Goal: Navigation & Orientation: Go to known website

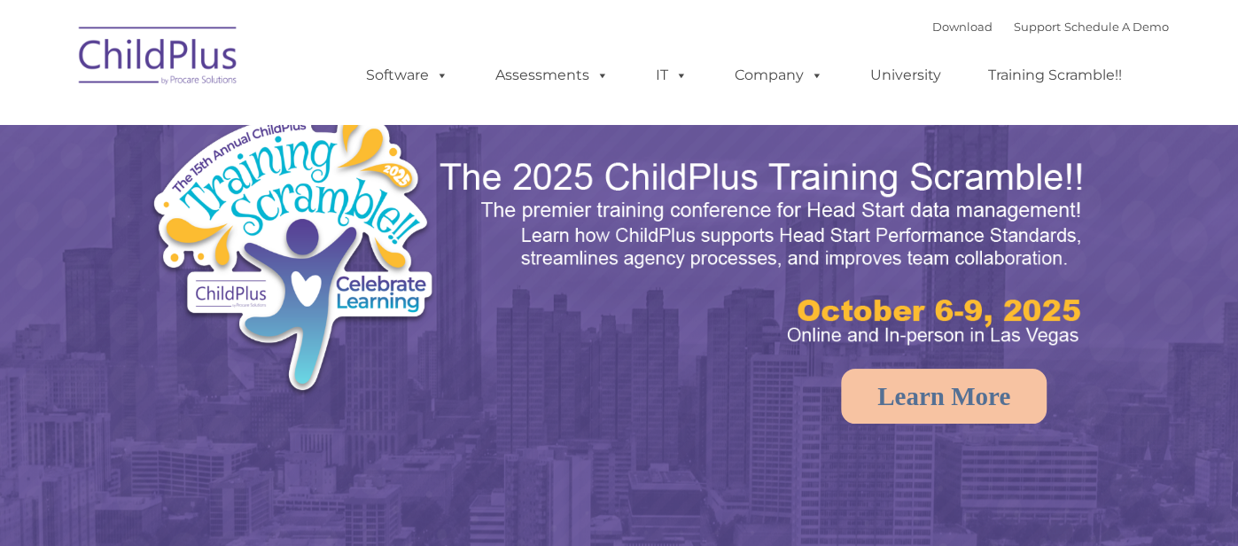
select select "MEDIUM"
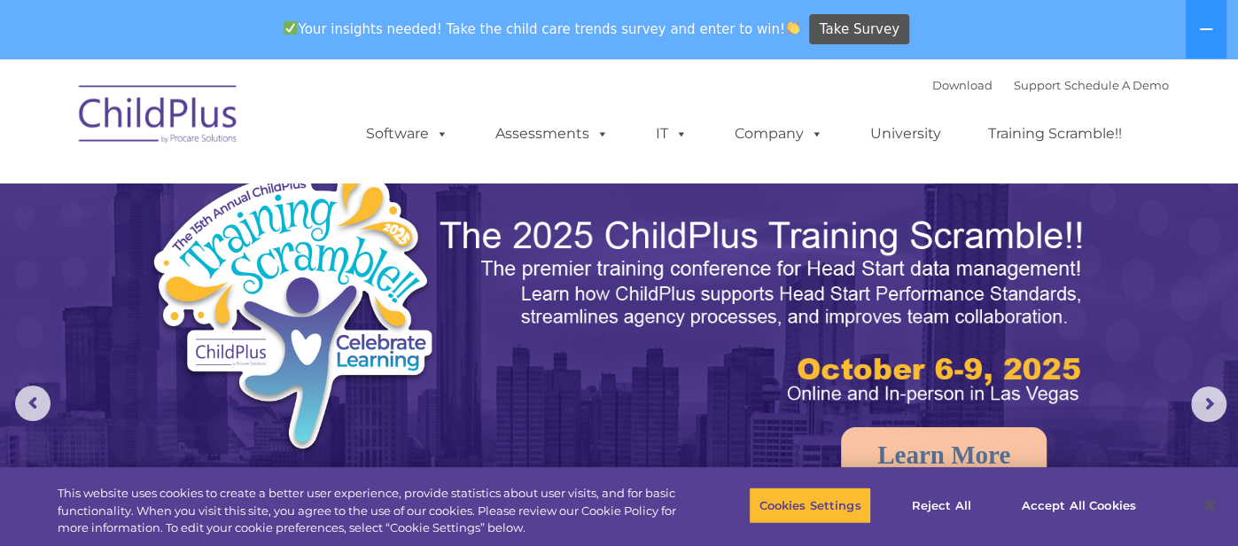
click at [52, 42] on div "Your insights needed! Take the child care trends survey and enter to win! Take …" at bounding box center [594, 30] width 1188 height 58
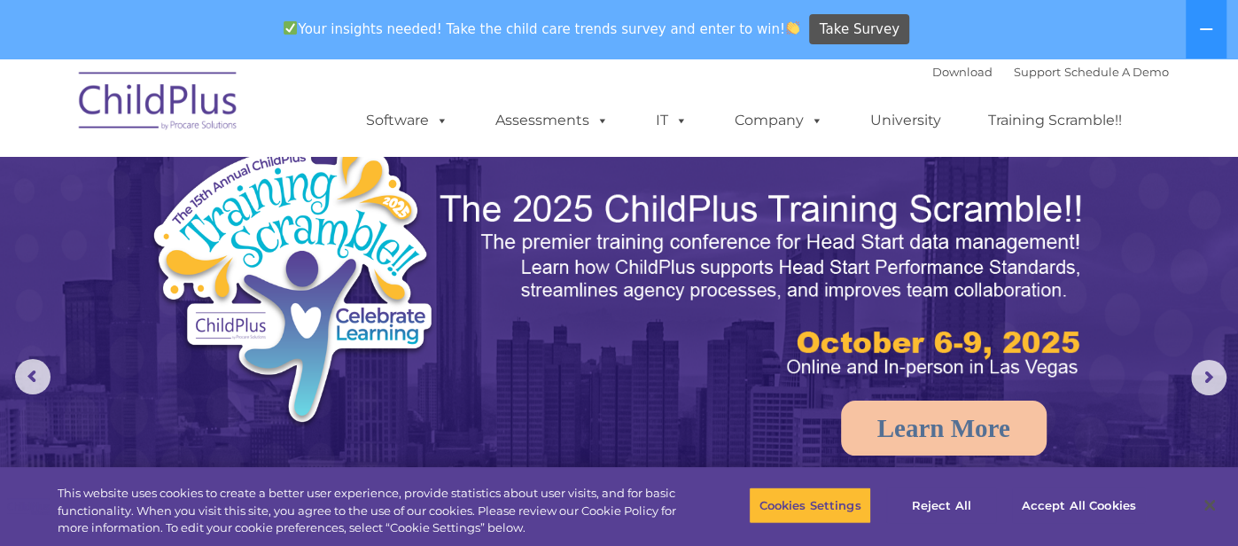
click at [174, 110] on img at bounding box center [158, 103] width 177 height 89
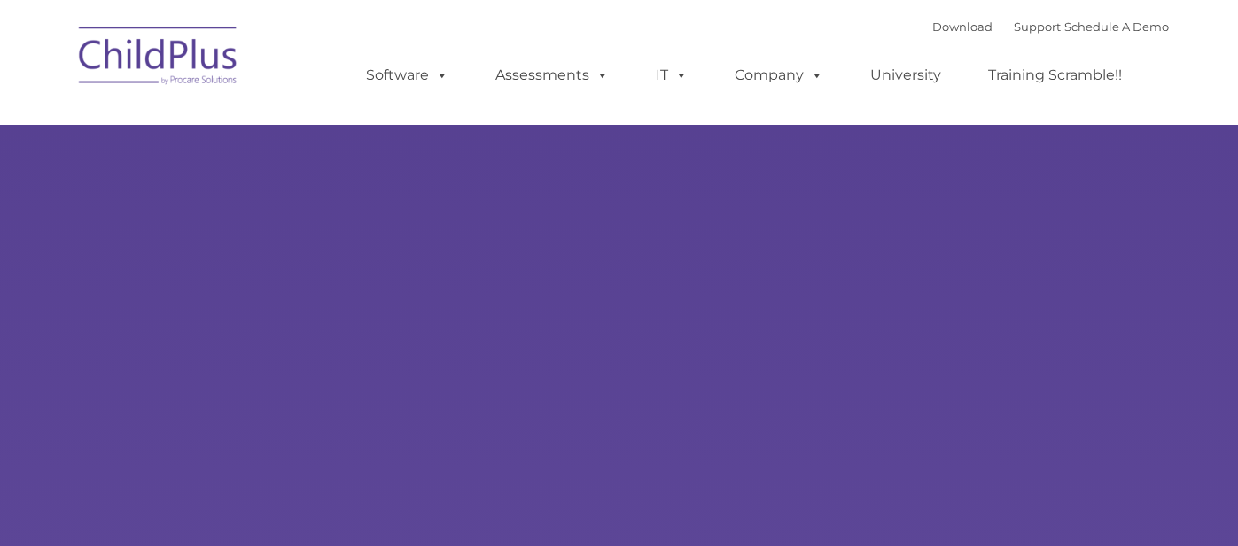
type input ""
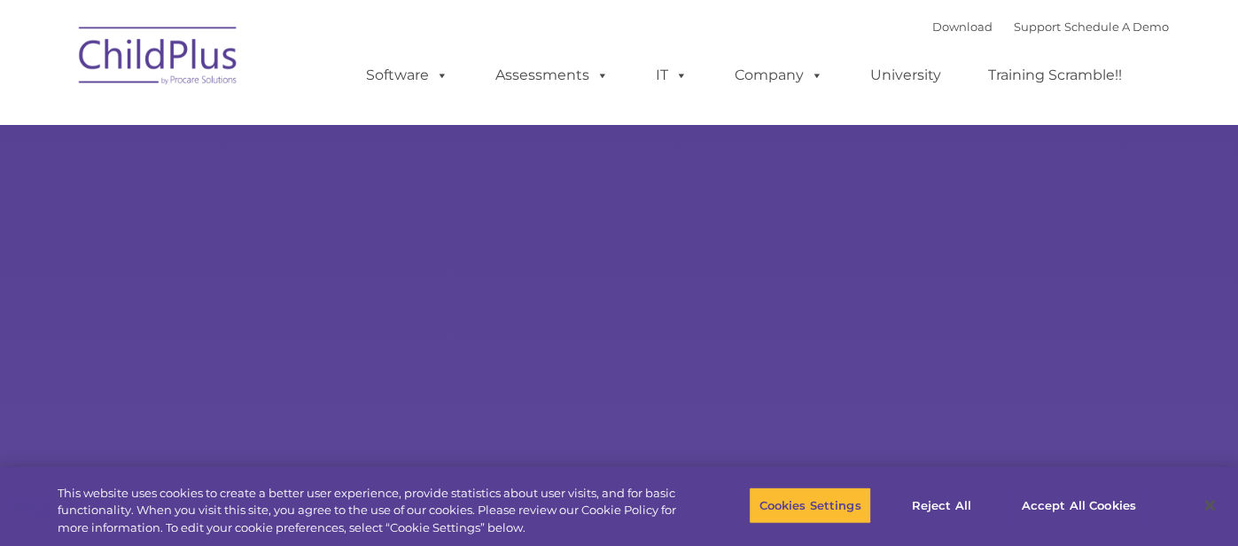
select select "MEDIUM"
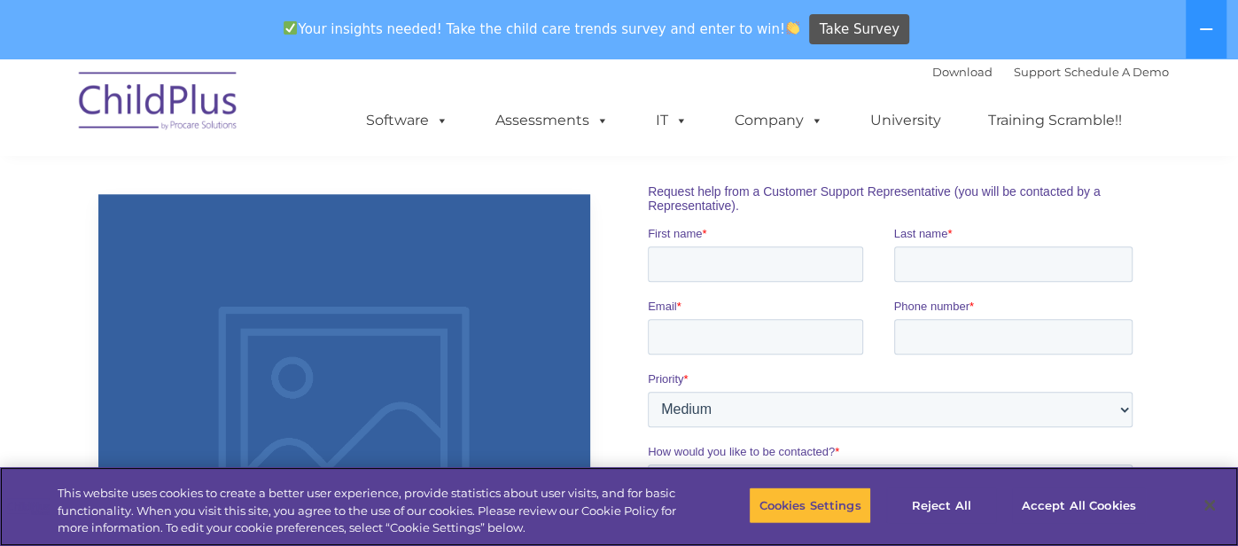
scroll to position [1193, 0]
